Goal: Check status: Check status

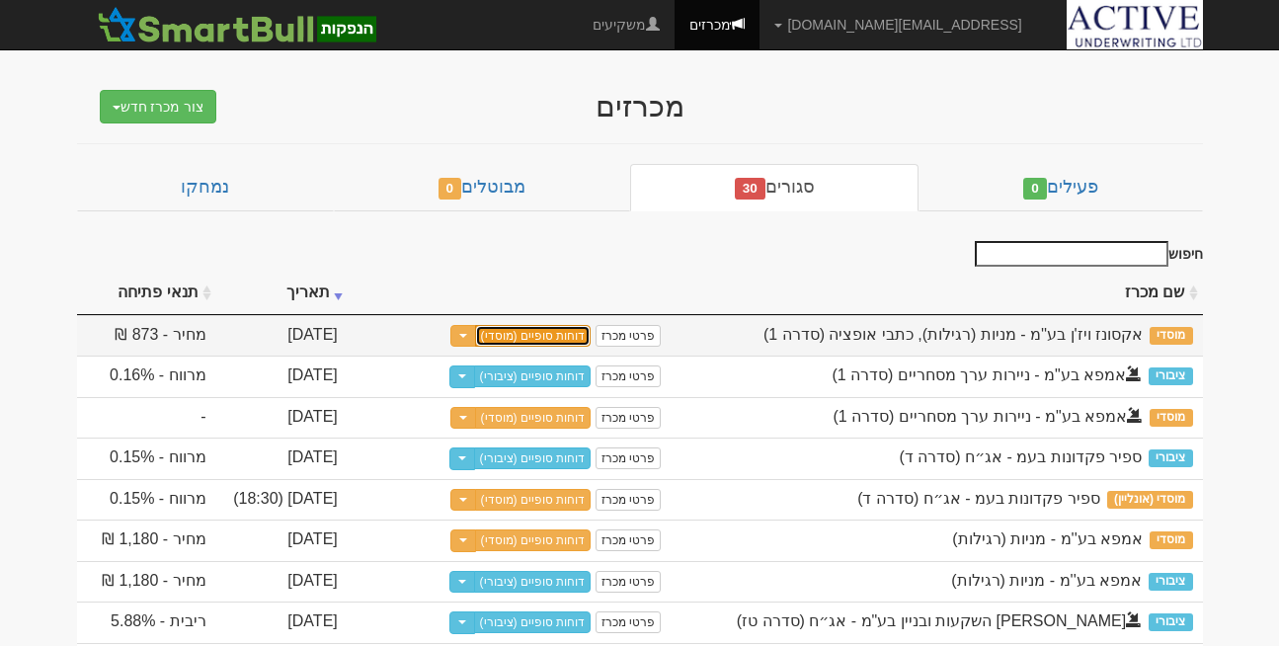
click at [523, 338] on link "דוחות סופיים (מוסדי)" at bounding box center [533, 336] width 117 height 22
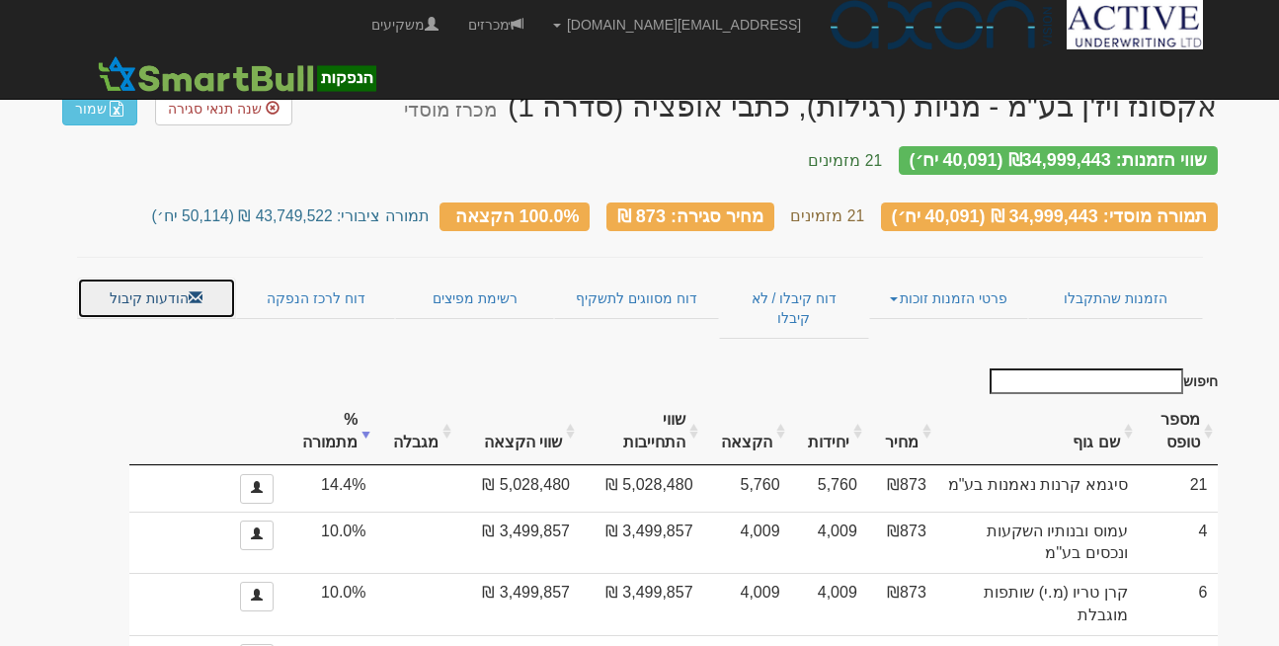
click at [139, 278] on link "הודעות קיבול" at bounding box center [156, 297] width 159 height 41
